Goal: Information Seeking & Learning: Learn about a topic

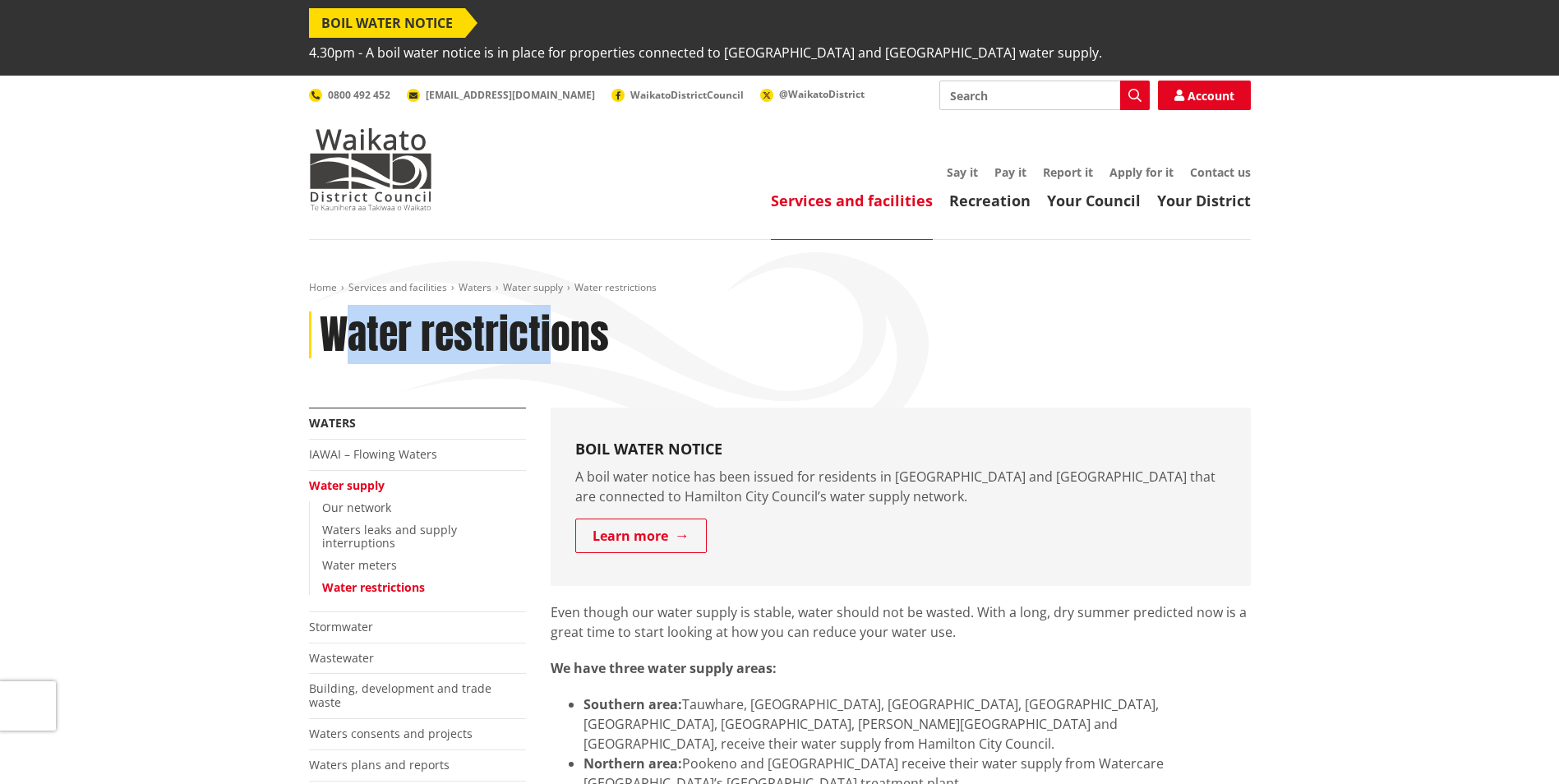
drag, startPoint x: 342, startPoint y: 314, endPoint x: 558, endPoint y: 319, distance: 216.1
click at [558, 319] on h1 "Water restrictions" at bounding box center [464, 334] width 289 height 47
click at [364, 311] on h1 "Water restrictions" at bounding box center [464, 334] width 289 height 47
click at [345, 315] on h1 "Water restrictions" at bounding box center [464, 334] width 289 height 47
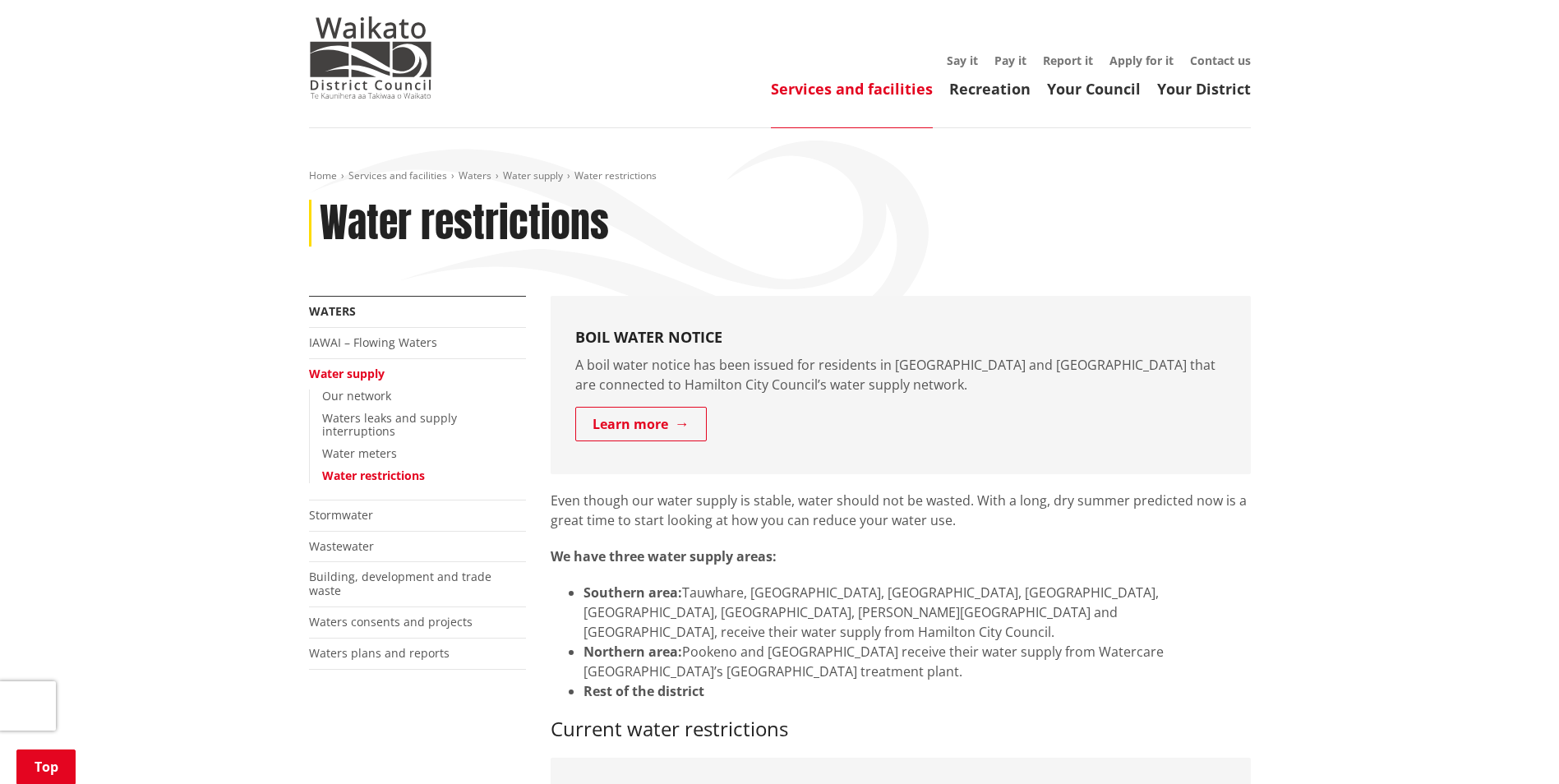
scroll to position [329, 0]
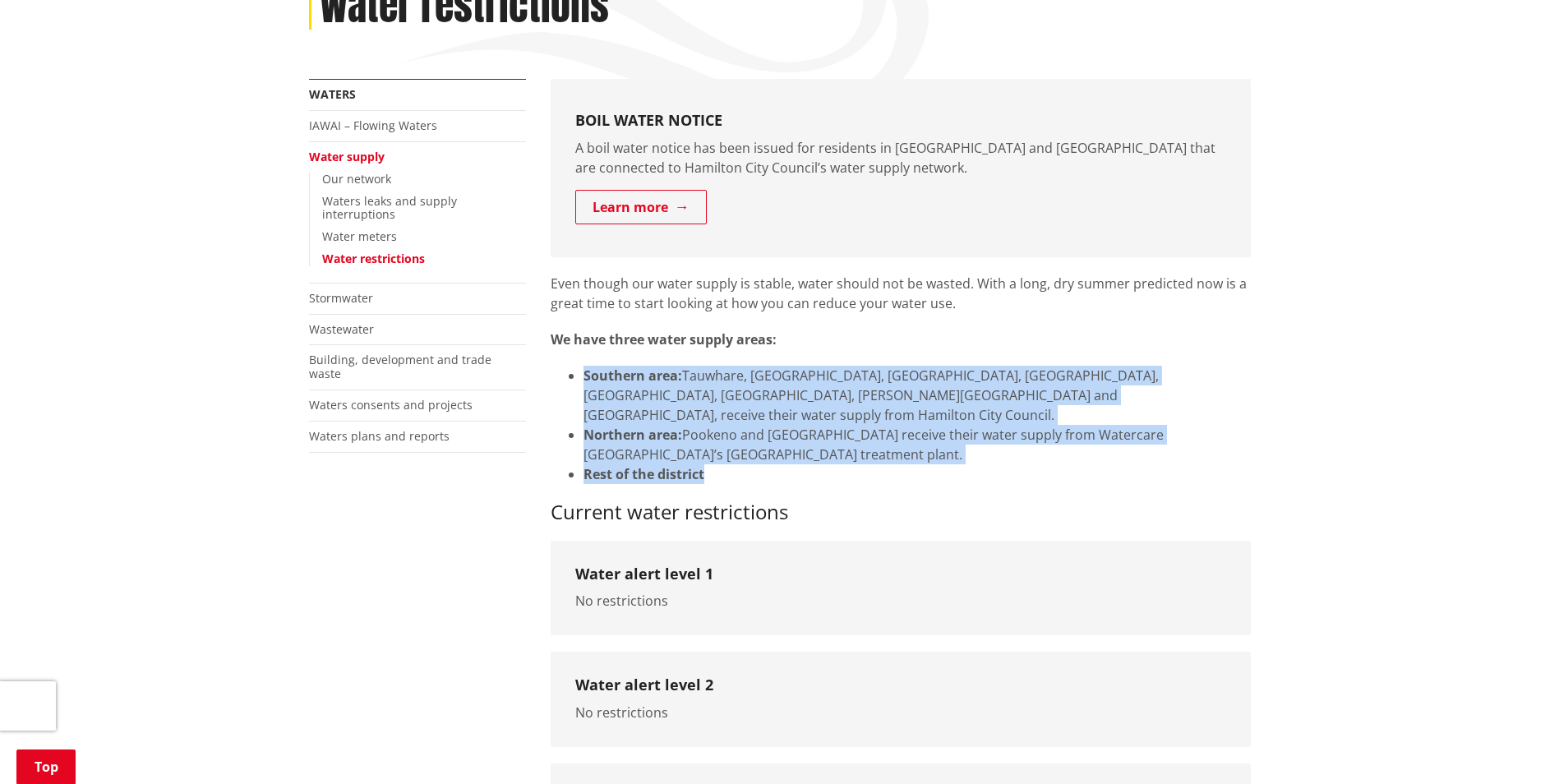
drag, startPoint x: 583, startPoint y: 353, endPoint x: 719, endPoint y: 426, distance: 154.4
click at [719, 426] on div "Even though our water supply is stable, water should not be wasted. With a long…" at bounding box center [900, 398] width 700 height 250
drag, startPoint x: 719, startPoint y: 426, endPoint x: 725, endPoint y: 415, distance: 12.5
click at [725, 464] on li "Rest of the district" at bounding box center [917, 474] width 667 height 19
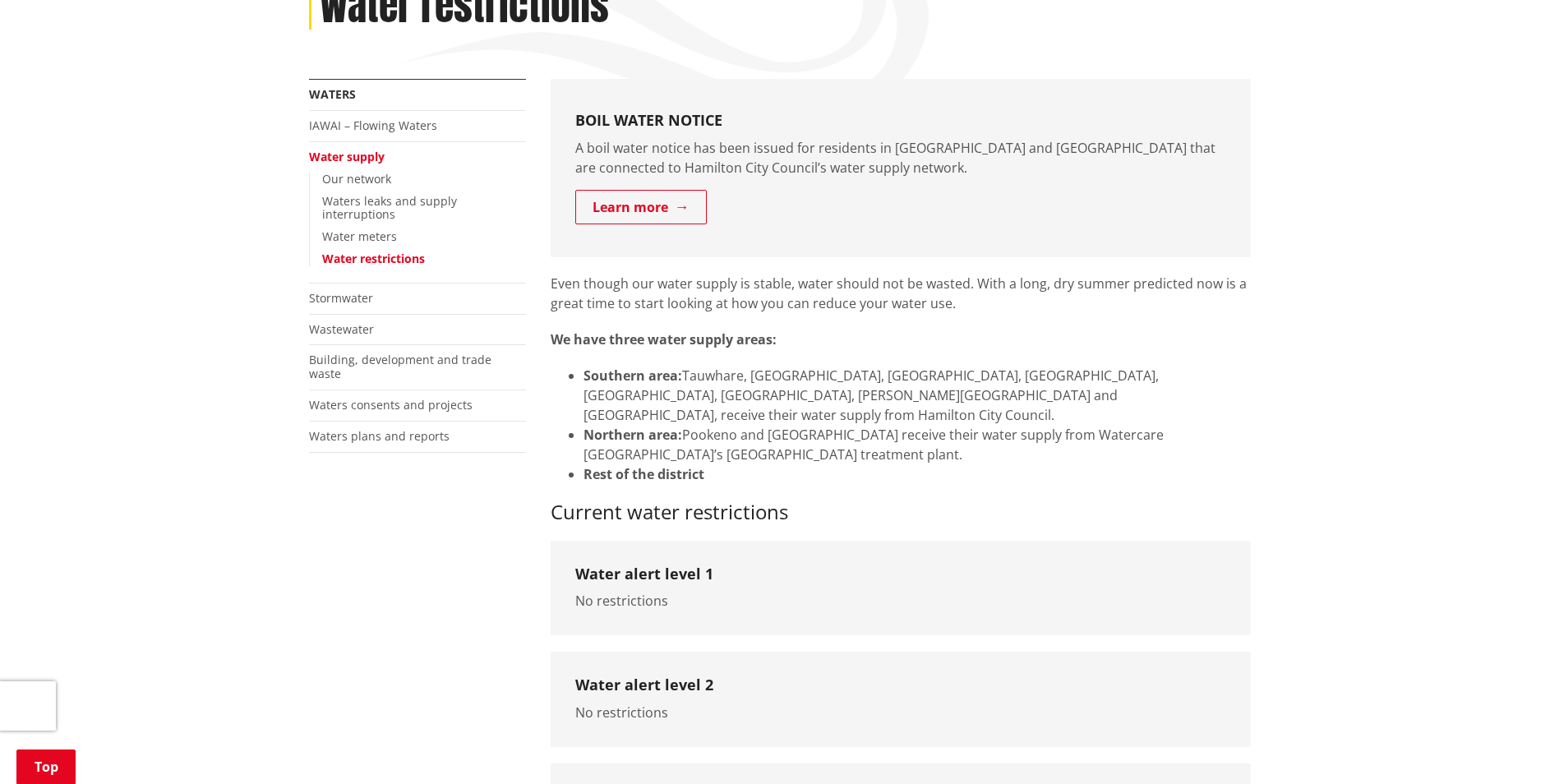
click at [722, 424] on li "Northern area: [GEOGRAPHIC_DATA] and [GEOGRAPHIC_DATA] receive their water supp…" at bounding box center [917, 444] width 667 height 40
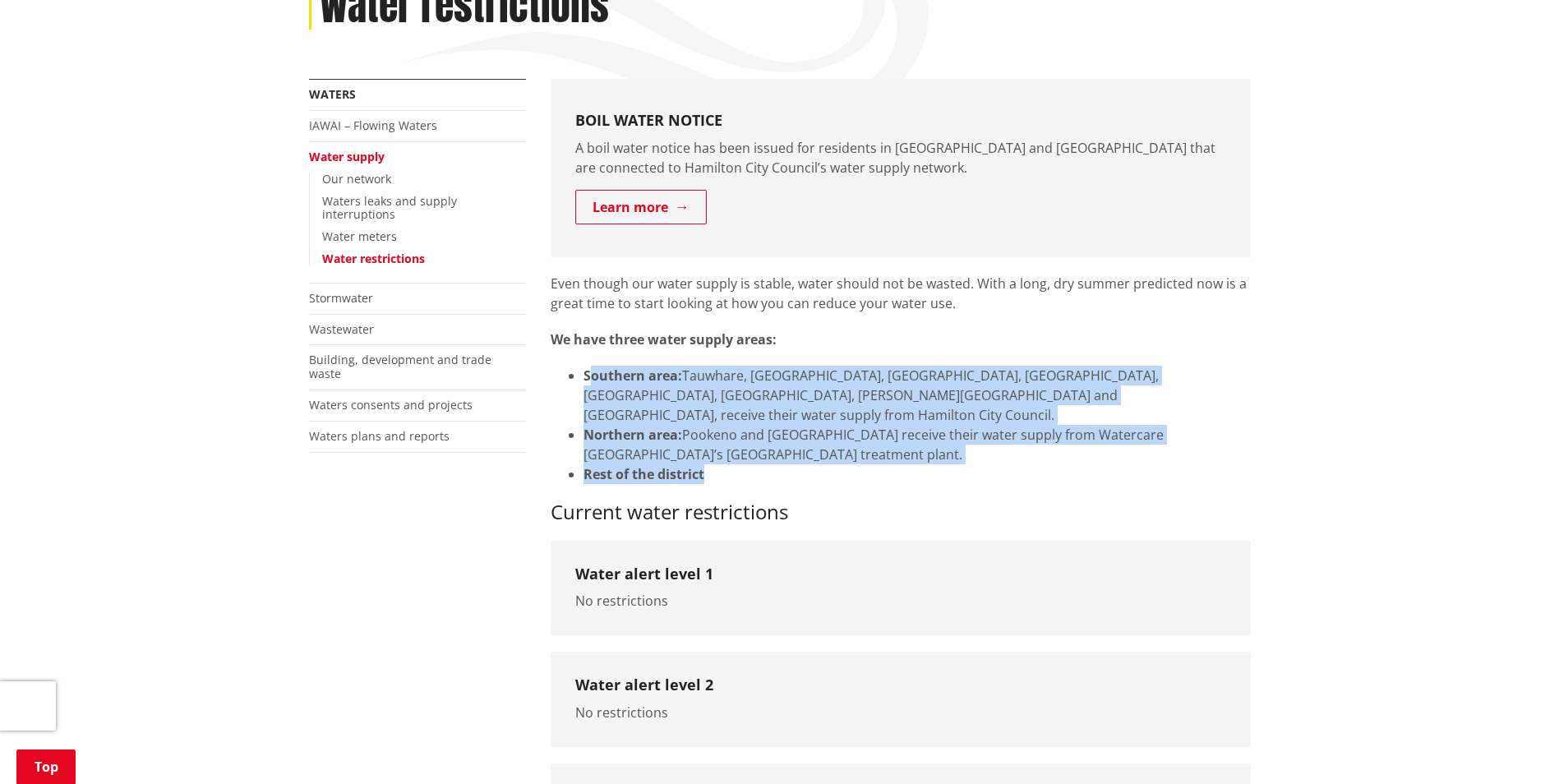
drag, startPoint x: 738, startPoint y: 417, endPoint x: 582, endPoint y: 341, distance: 173.5
click at [582, 365] on ul "Southern area: [GEOGRAPHIC_DATA], [GEOGRAPHIC_DATA], [GEOGRAPHIC_DATA], [GEOGRA…" at bounding box center [900, 424] width 700 height 118
drag, startPoint x: 582, startPoint y: 341, endPoint x: 574, endPoint y: 340, distance: 8.1
click at [574, 365] on ul "Southern area: [GEOGRAPHIC_DATA], [GEOGRAPHIC_DATA], [GEOGRAPHIC_DATA], [GEOGRA…" at bounding box center [900, 424] width 700 height 118
click at [613, 365] on li "Southern area: [GEOGRAPHIC_DATA], [GEOGRAPHIC_DATA], [GEOGRAPHIC_DATA], [GEOGRA…" at bounding box center [917, 394] width 667 height 59
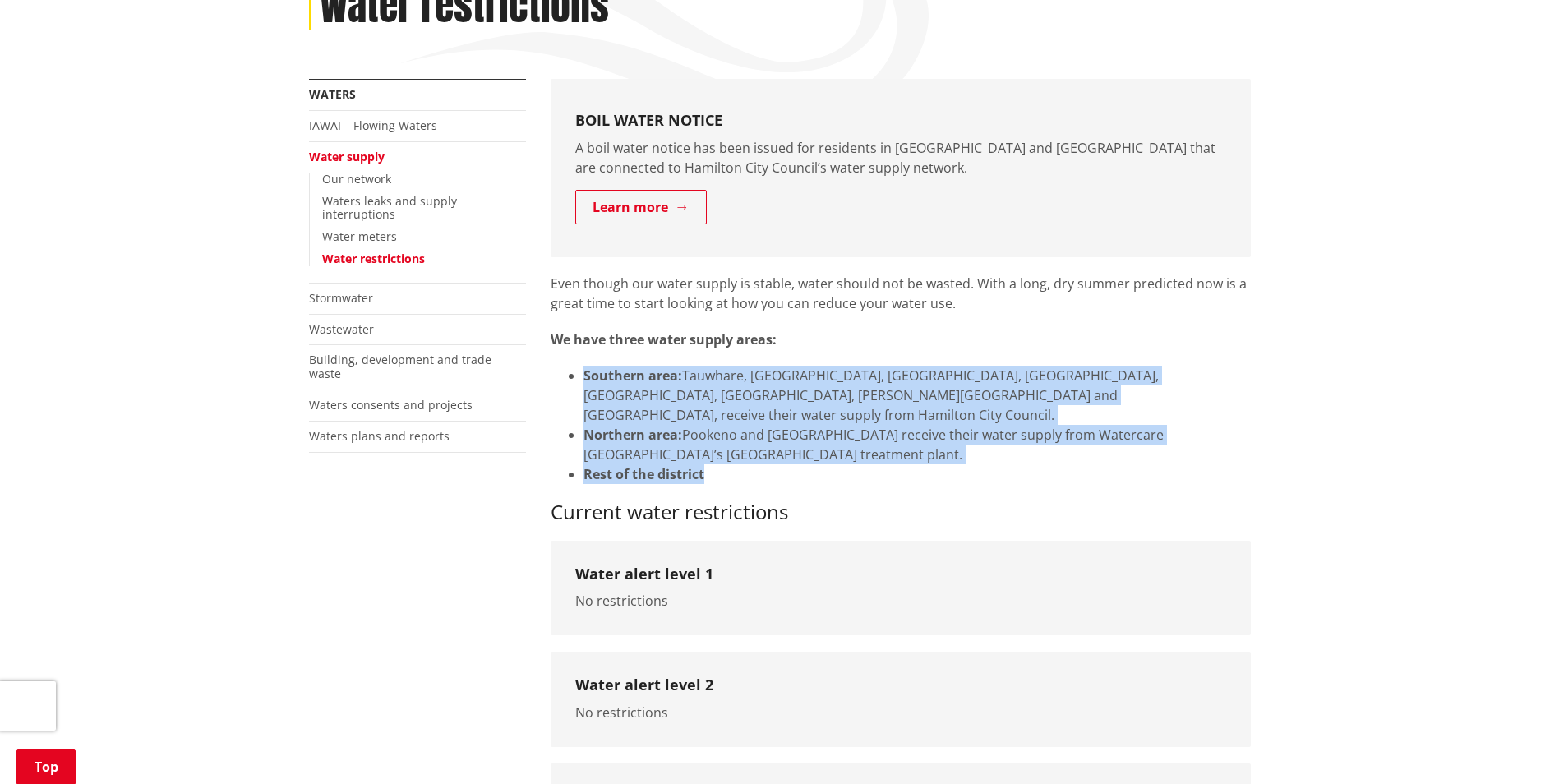
click at [631, 425] on strong "Northern area:" at bounding box center [632, 434] width 99 height 18
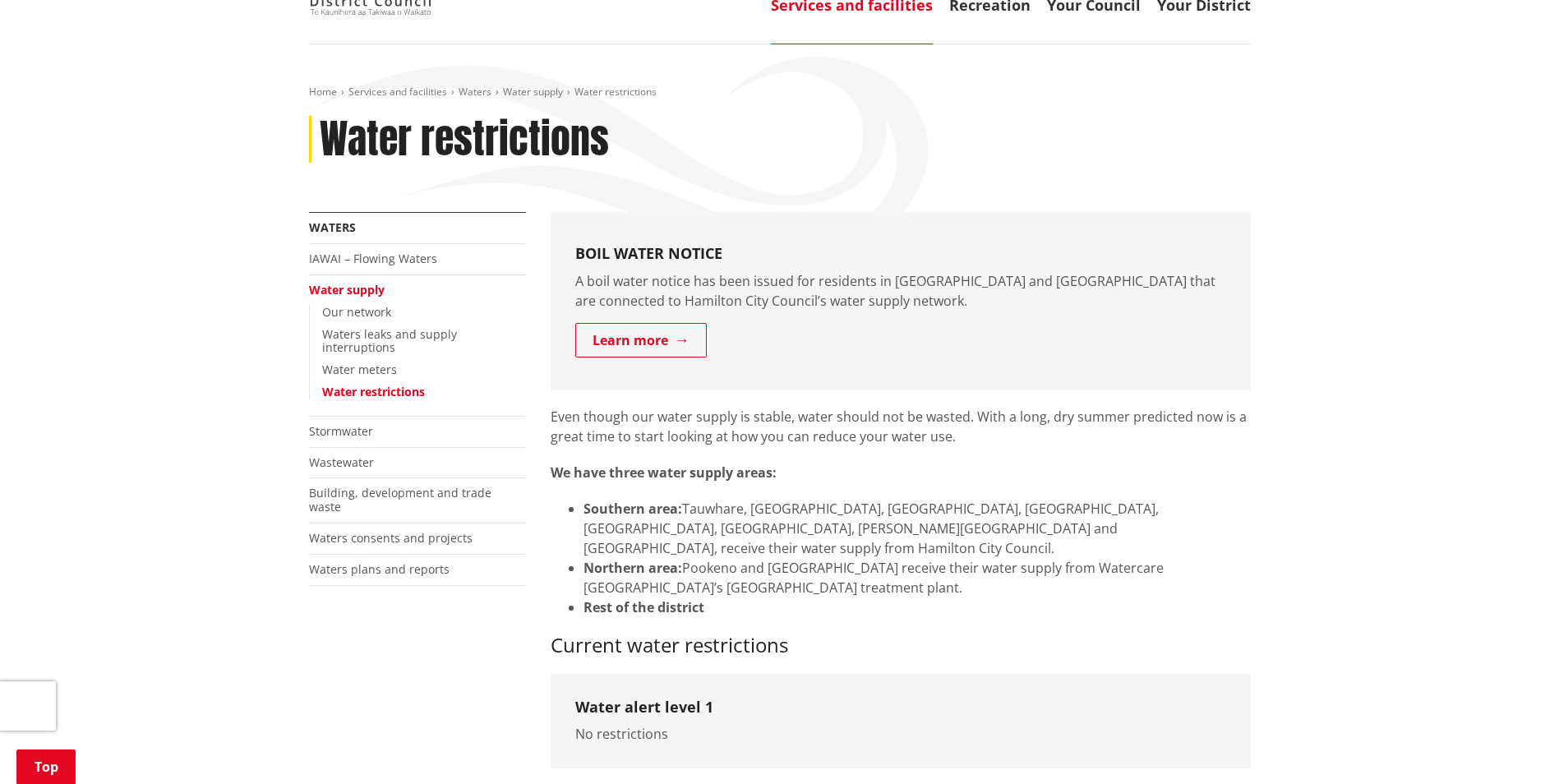
scroll to position [247, 0]
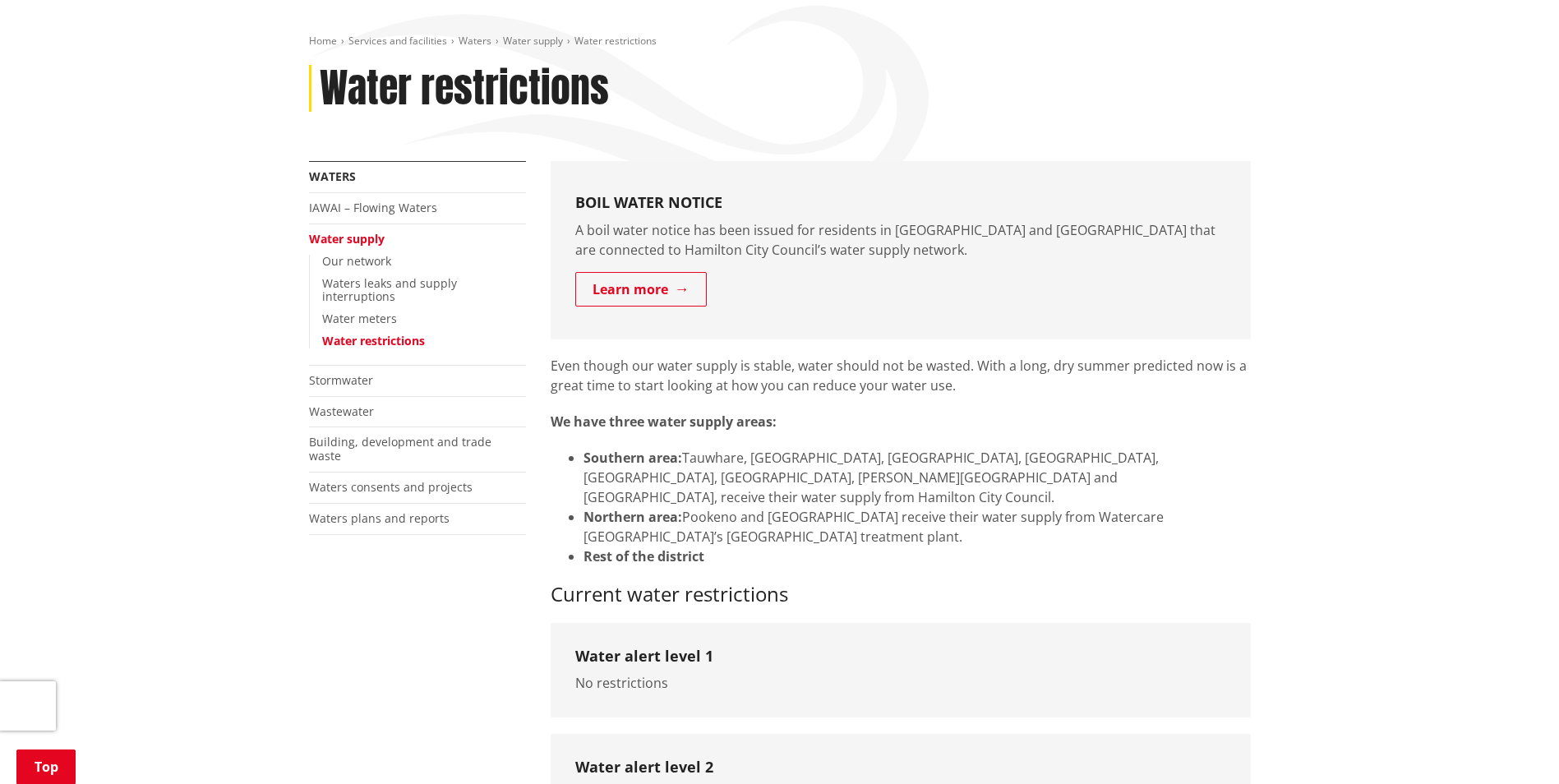
drag, startPoint x: 320, startPoint y: 621, endPoint x: 331, endPoint y: 620, distance: 11.0
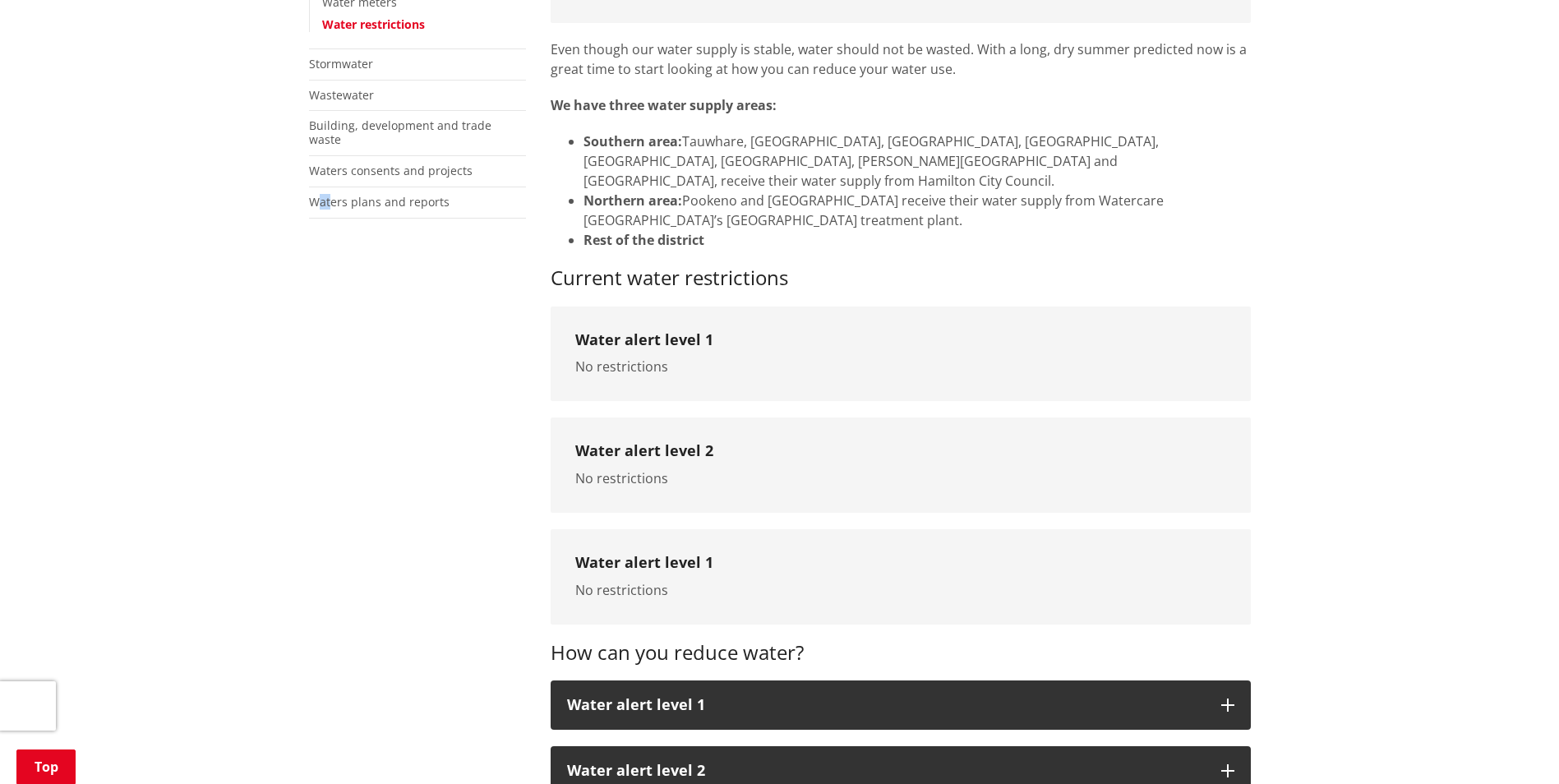
scroll to position [575, 0]
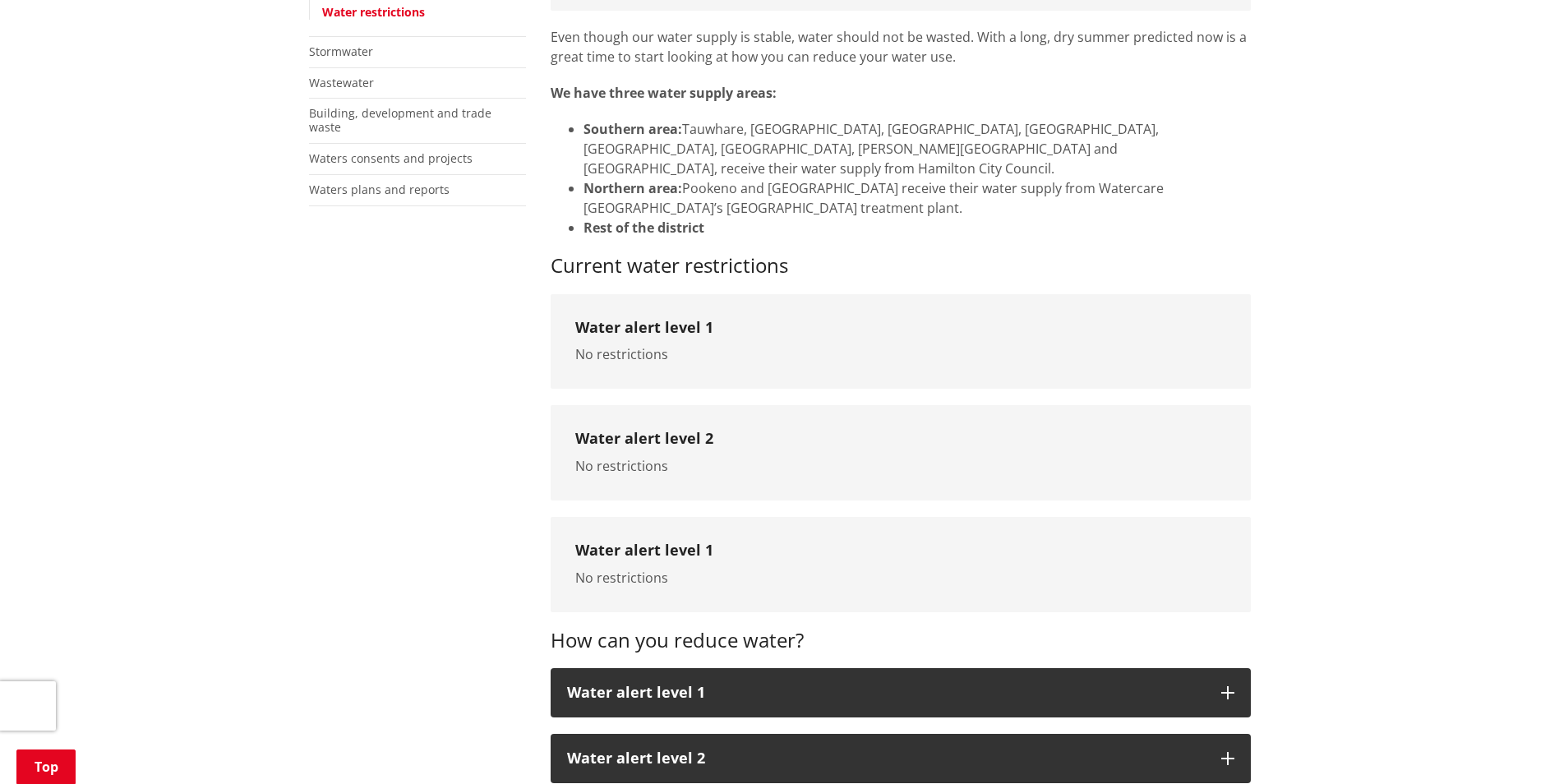
click at [455, 472] on div "More from this section Waters IAWAI – Flowing Waters Water supply Our network W…" at bounding box center [780, 618] width 966 height 1571
